Goal: Task Accomplishment & Management: Manage account settings

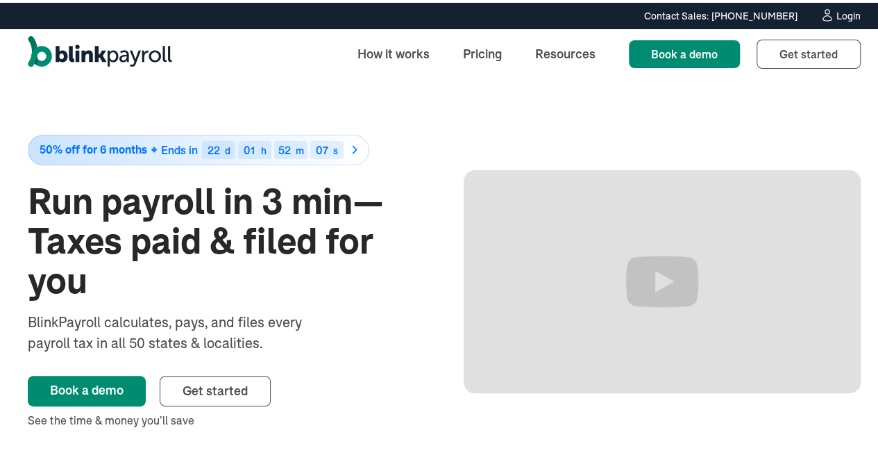
click at [839, 15] on div "Login" at bounding box center [849, 13] width 24 height 10
